Goal: Task Accomplishment & Management: Manage account settings

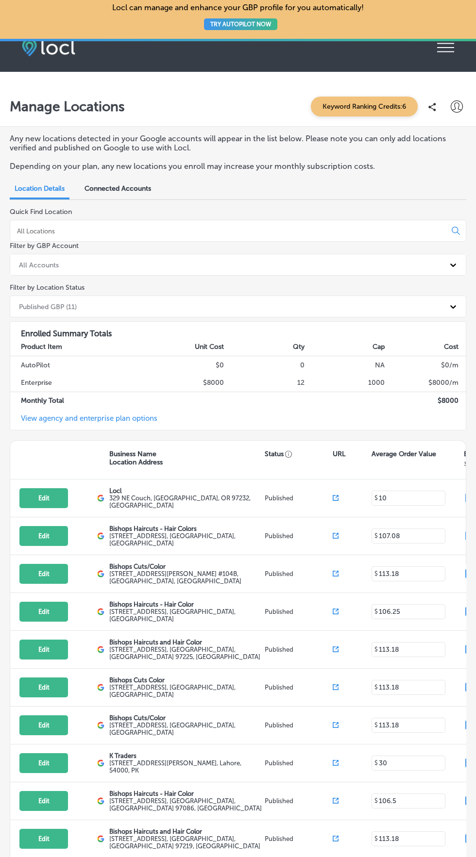
scroll to position [23, 0]
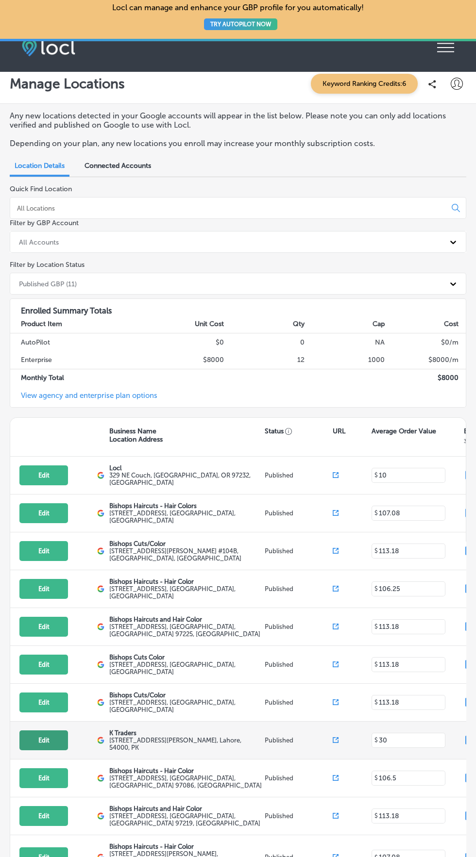
click at [58, 731] on button "Edit" at bounding box center [43, 741] width 49 height 20
select select "US"
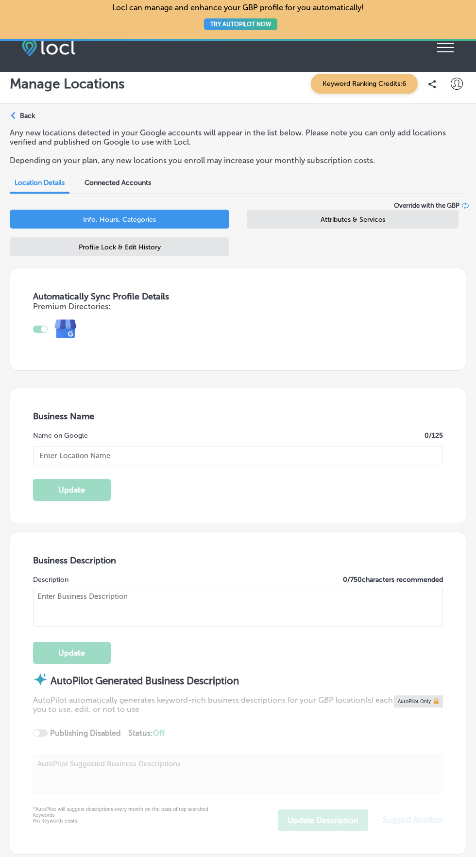
type input "K Traders"
click at [447, 48] on icon at bounding box center [445, 47] width 17 height 9
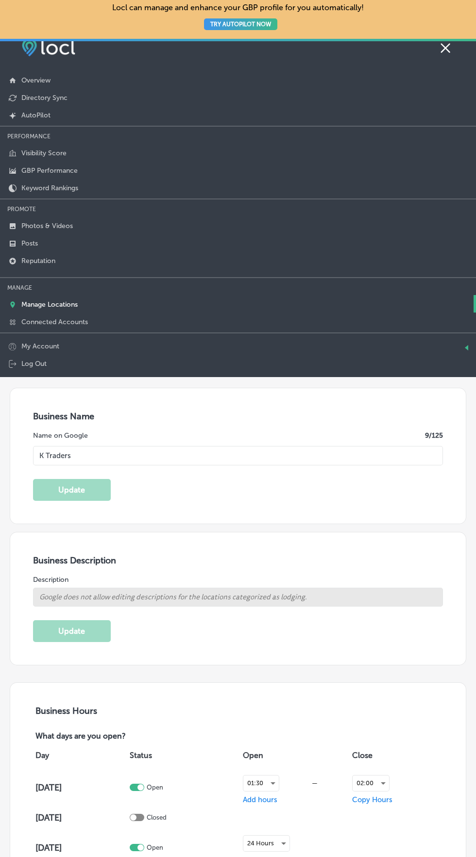
type input "[URL][DOMAIN_NAME][DOMAIN_NAME]"
type input "[STREET_ADDRESS][PERSON_NAME]"
type input "[GEOGRAPHIC_DATA]"
type input "54000"
type input "PK"
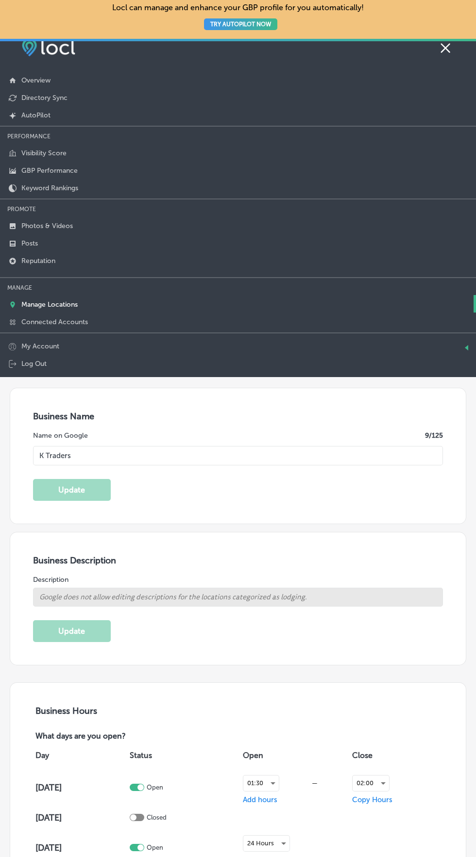
select select "PK"
type input "[PHONE_NUMBER]"
click at [25, 222] on p "Photos & Videos" at bounding box center [46, 226] width 51 height 8
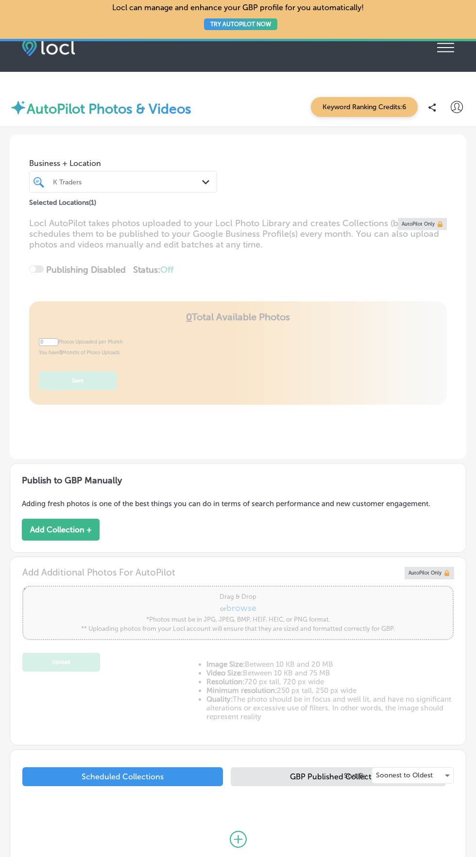
type input "5"
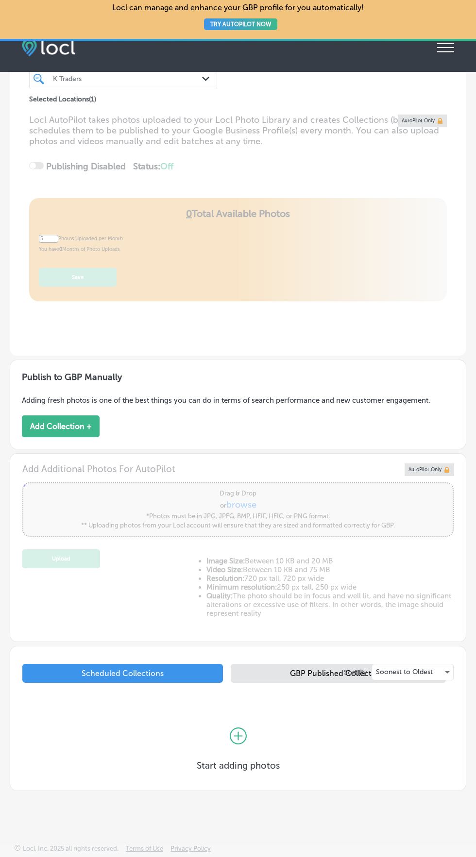
scroll to position [74, 0]
click at [36, 416] on button "Add Collection +" at bounding box center [61, 427] width 78 height 22
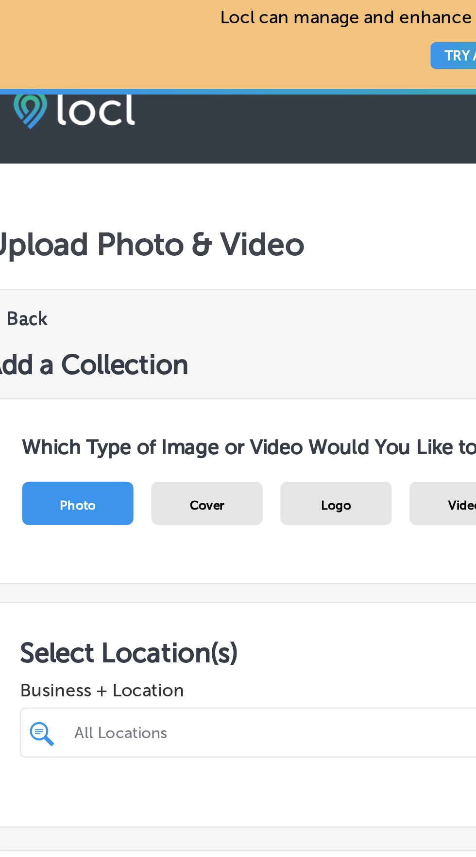
click at [213, 219] on span "Video" at bounding box center [219, 220] width 15 height 6
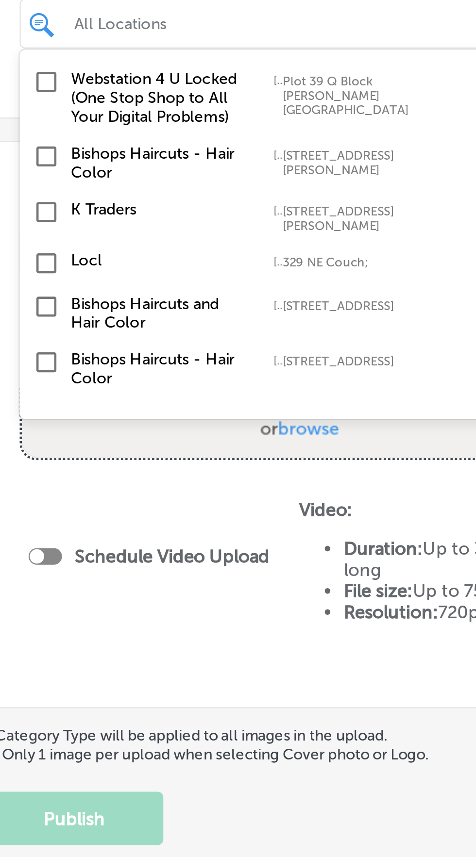
scroll to position [142, 0]
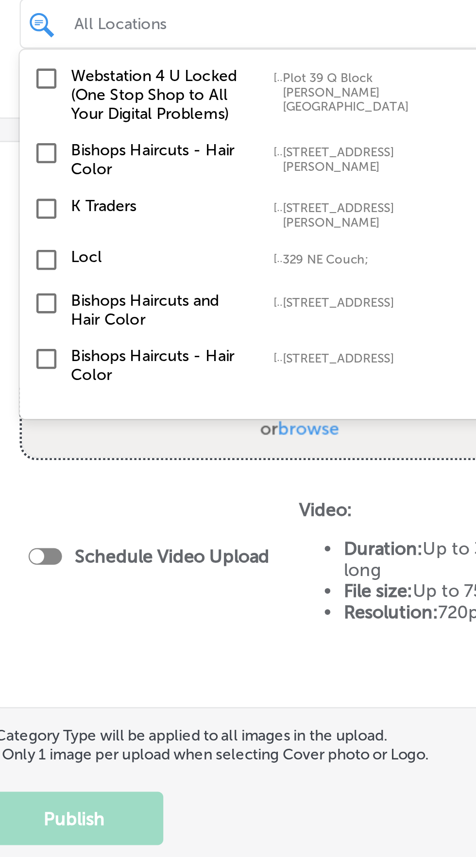
click at [40, 406] on input "checkbox" at bounding box center [37, 401] width 12 height 12
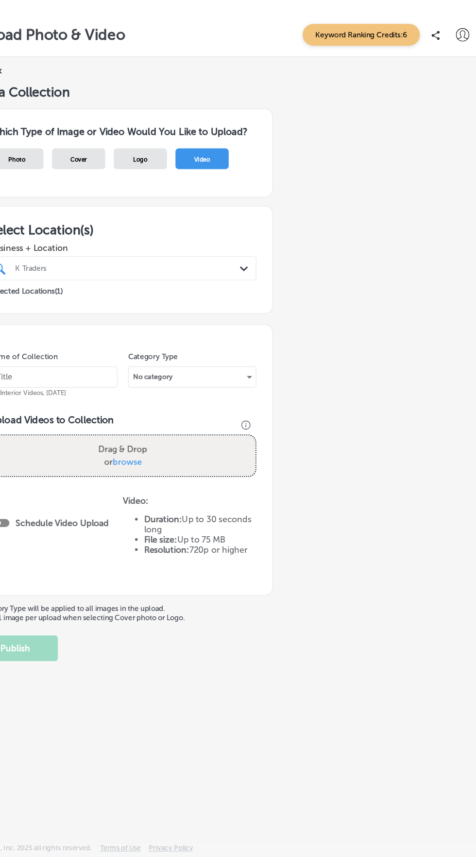
scroll to position [0, 0]
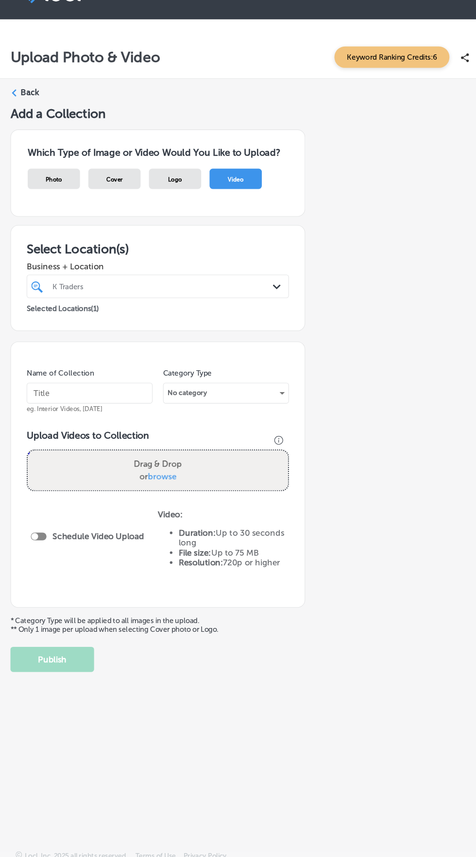
click at [159, 497] on span "browse" at bounding box center [150, 496] width 27 height 9
click at [159, 475] on input "Drag & Drop or browse" at bounding box center [147, 473] width 242 height 3
type input "C:\fakepath\1000190211.mp4"
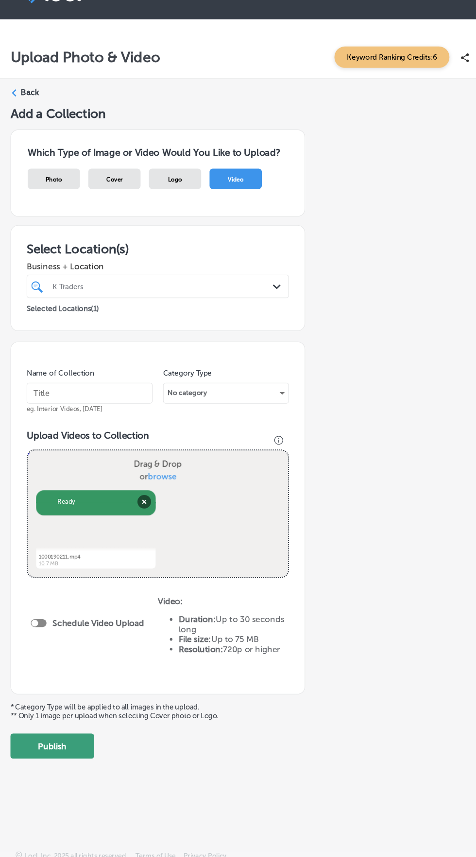
click at [67, 744] on button "Publish" at bounding box center [49, 746] width 78 height 23
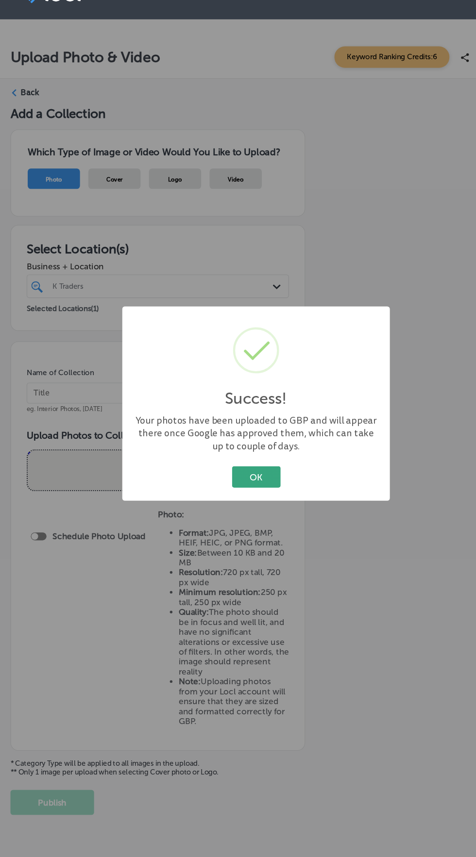
click at [238, 496] on button "OK" at bounding box center [238, 497] width 45 height 20
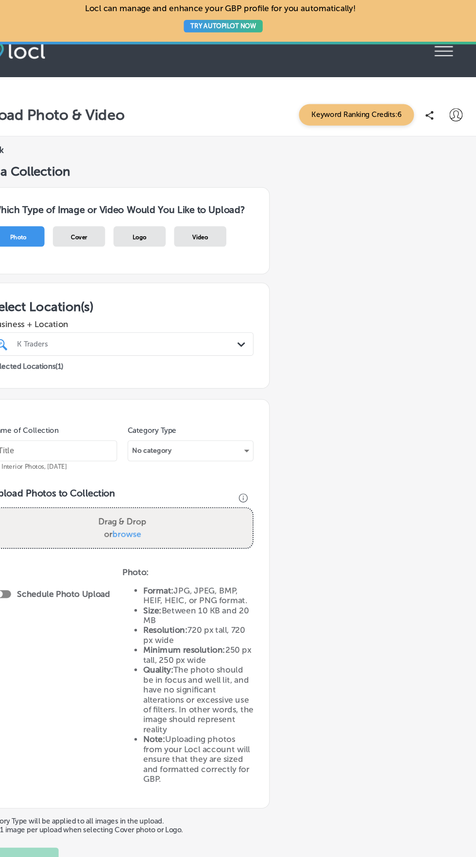
click at [439, 49] on icon "iconmonstr-menu-thin copy Created with Sketch." at bounding box center [445, 47] width 17 height 15
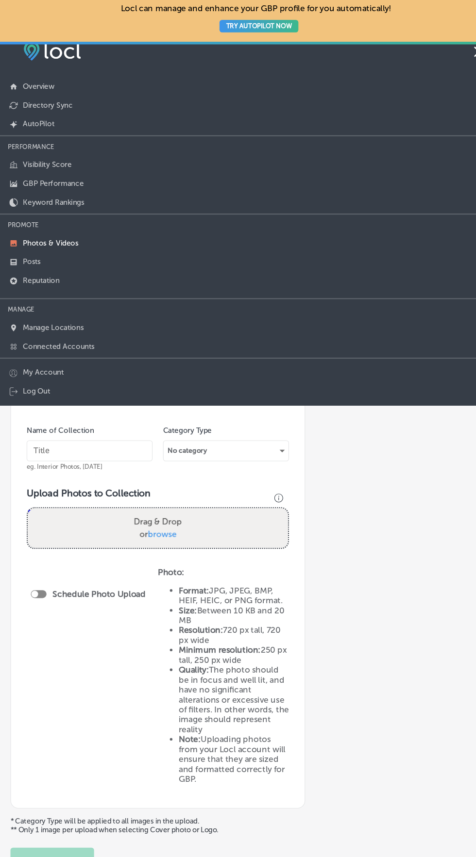
click at [23, 220] on link "Photos & Videos" at bounding box center [238, 224] width 476 height 17
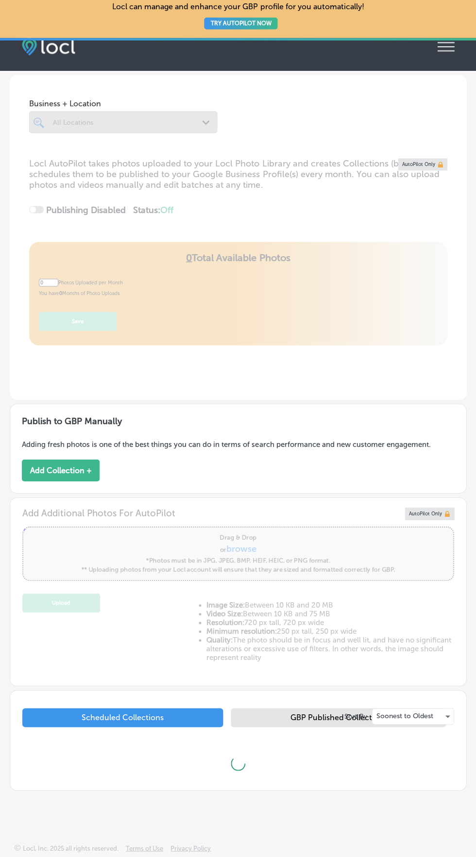
type input "5"
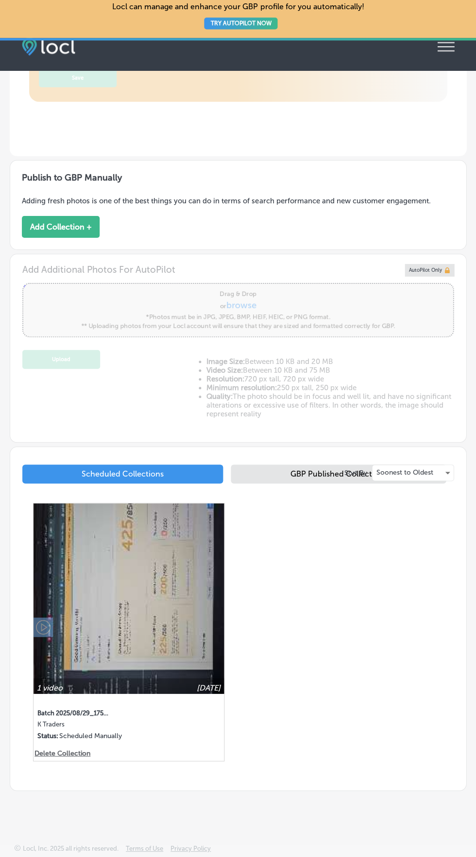
scroll to position [413, 0]
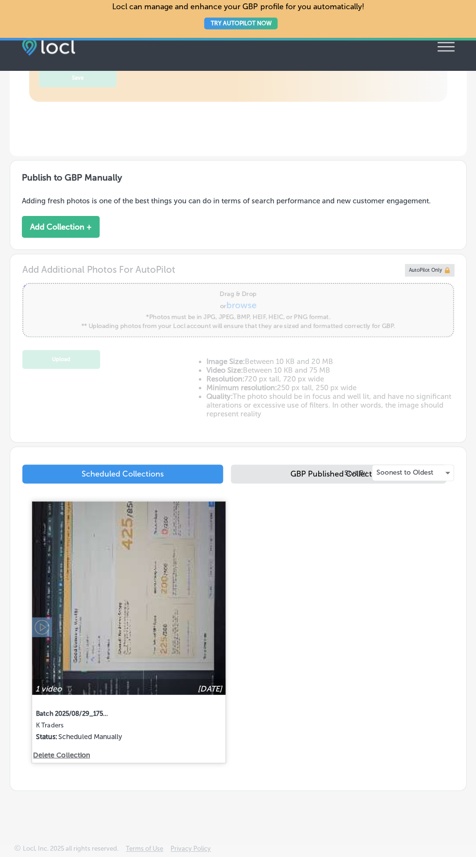
click at [150, 695] on img at bounding box center [128, 598] width 193 height 193
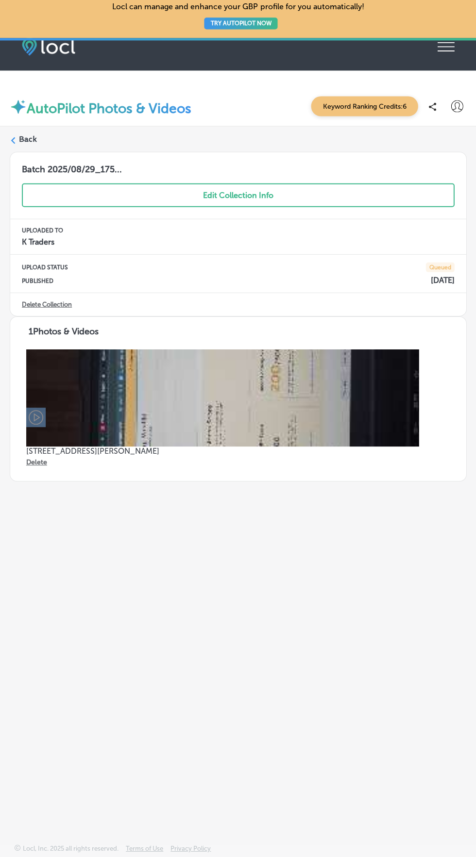
click at [54, 402] on img at bounding box center [222, 398] width 392 height 97
click at [23, 139] on label "Back" at bounding box center [28, 139] width 18 height 11
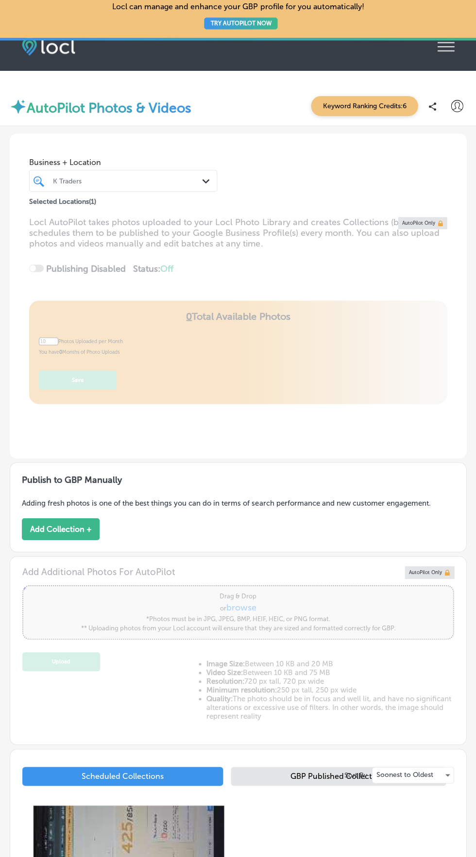
type input "5"
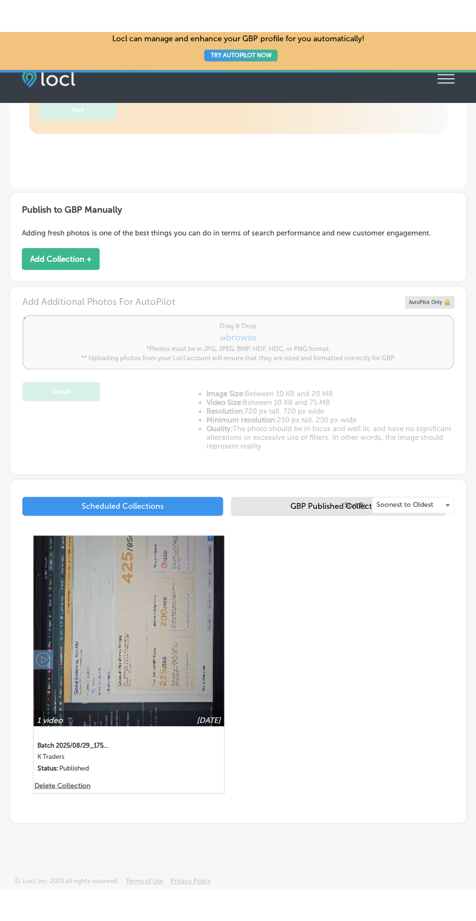
scroll to position [349, 0]
